Goal: Use online tool/utility: Utilize a website feature to perform a specific function

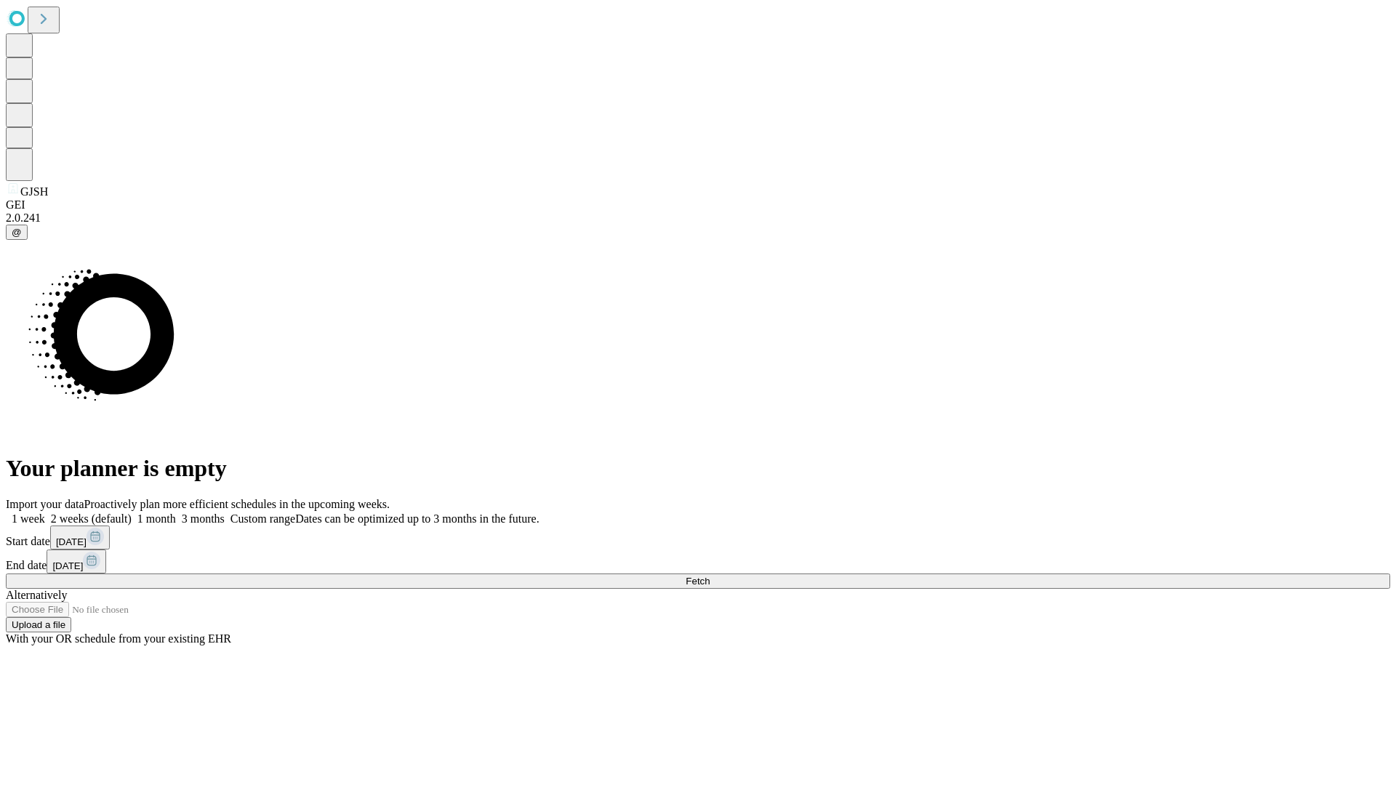
click at [709, 576] on span "Fetch" at bounding box center [697, 581] width 24 height 11
